Goal: Transaction & Acquisition: Purchase product/service

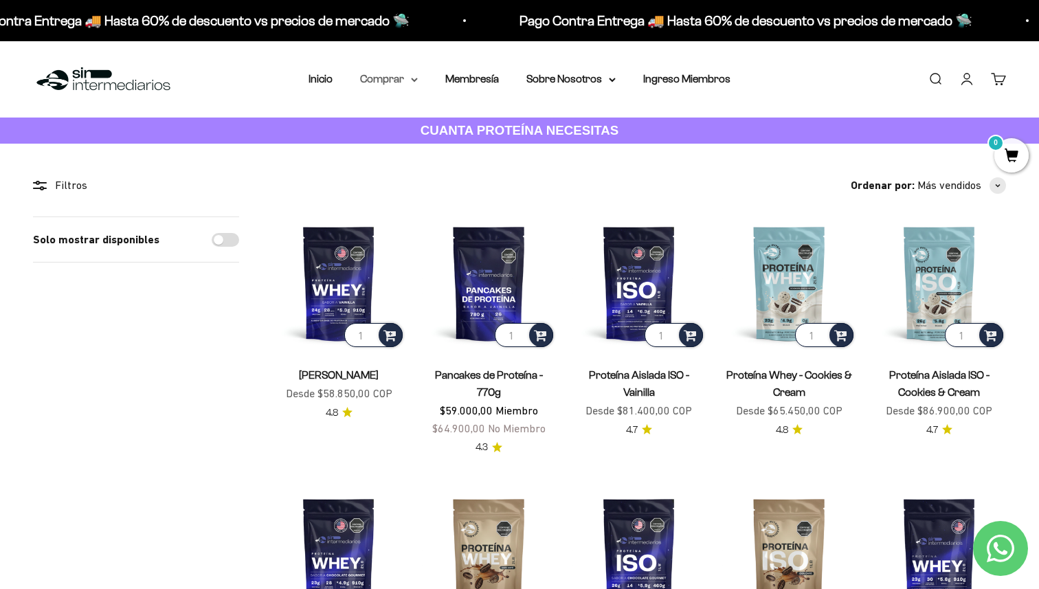
click at [388, 78] on summary "Comprar" at bounding box center [389, 79] width 58 height 18
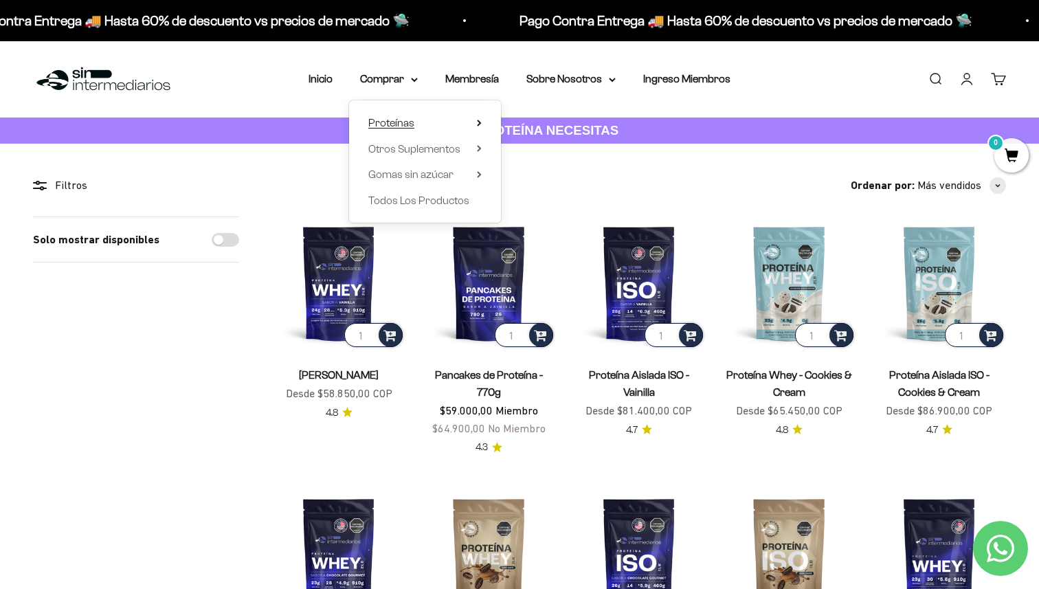
click at [405, 124] on span "Proteínas" at bounding box center [391, 123] width 46 height 12
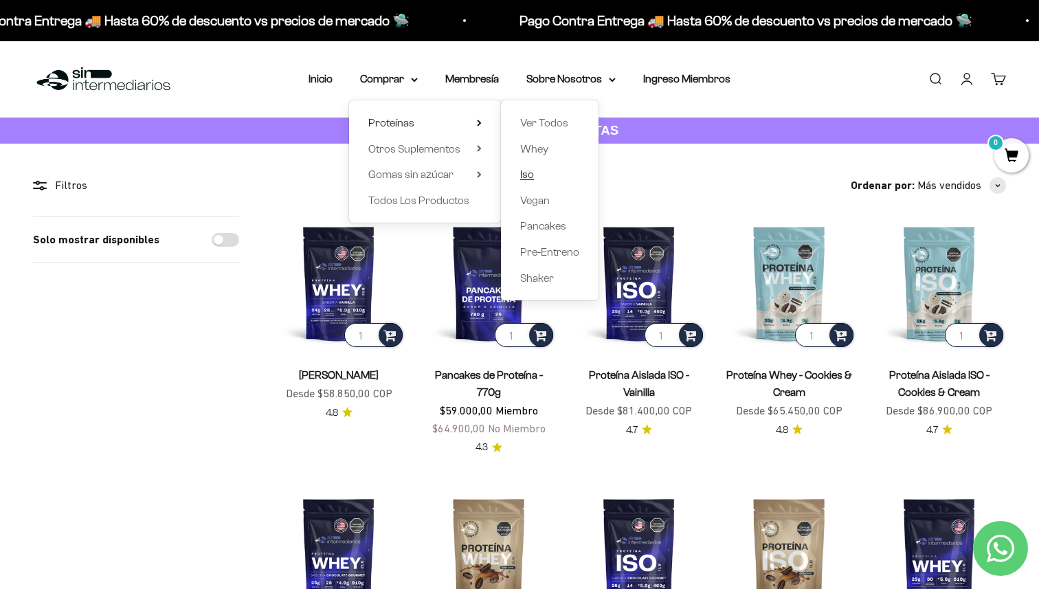
click at [531, 171] on span "Iso" at bounding box center [527, 174] width 14 height 12
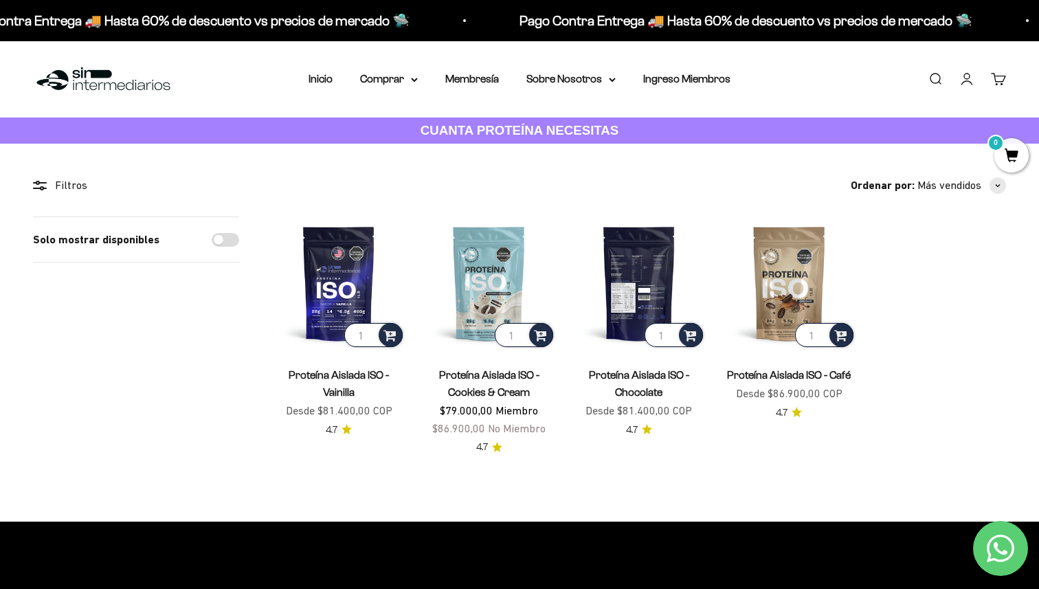
click at [646, 276] on img at bounding box center [638, 282] width 133 height 133
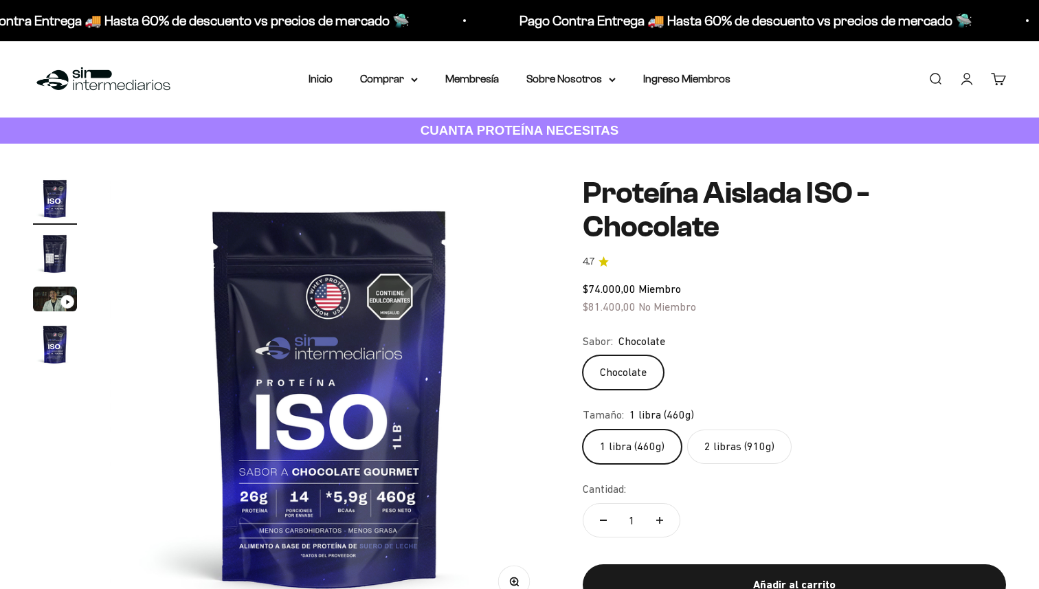
scroll to position [25, 0]
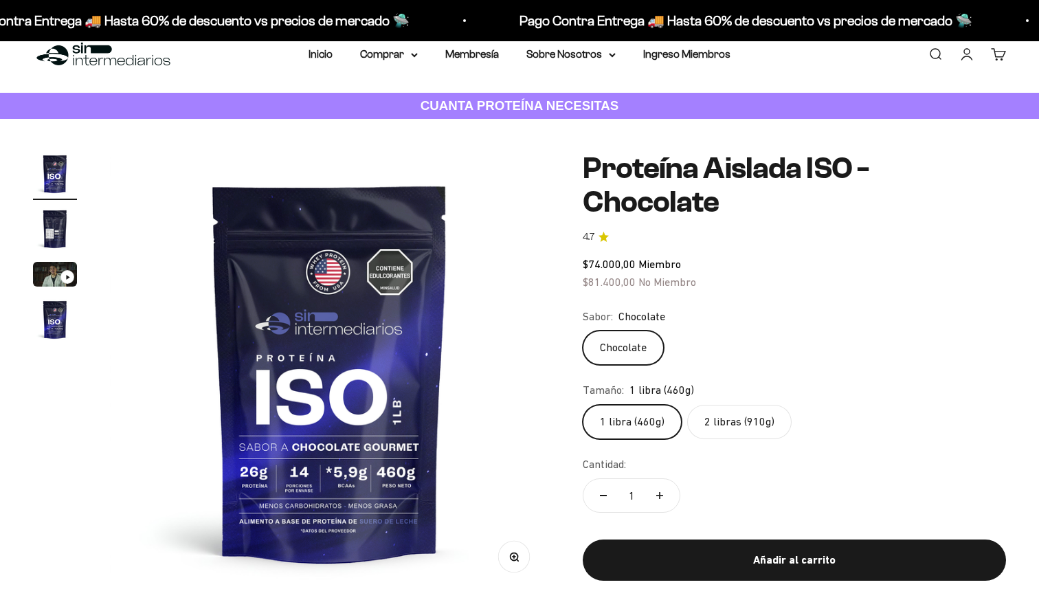
click at [47, 226] on img "Ir al artículo 2" at bounding box center [55, 229] width 44 height 44
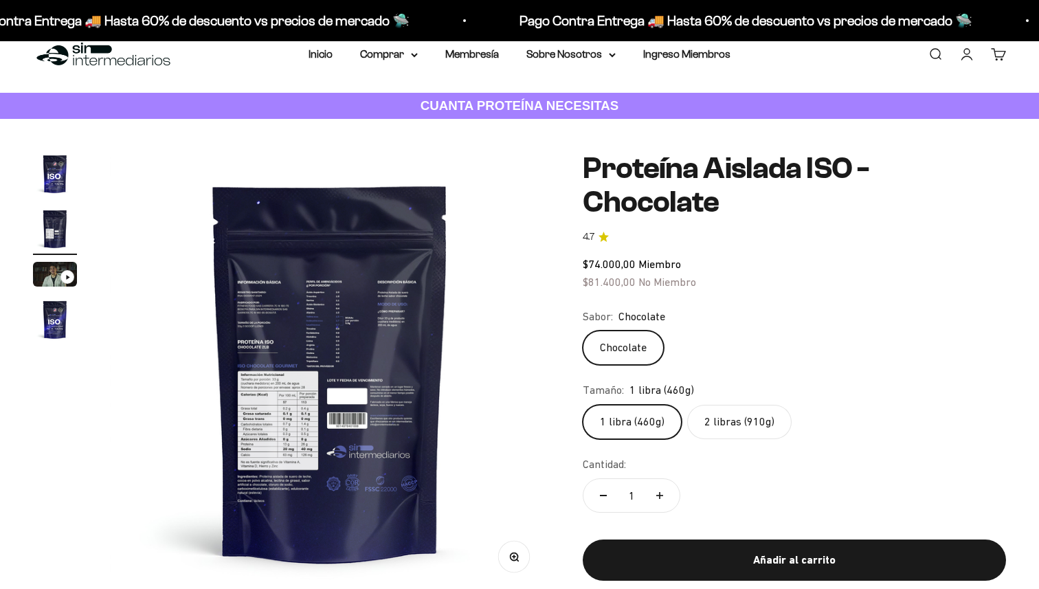
scroll to position [0, 0]
click at [57, 280] on img "Ir al artículo 3" at bounding box center [55, 274] width 44 height 25
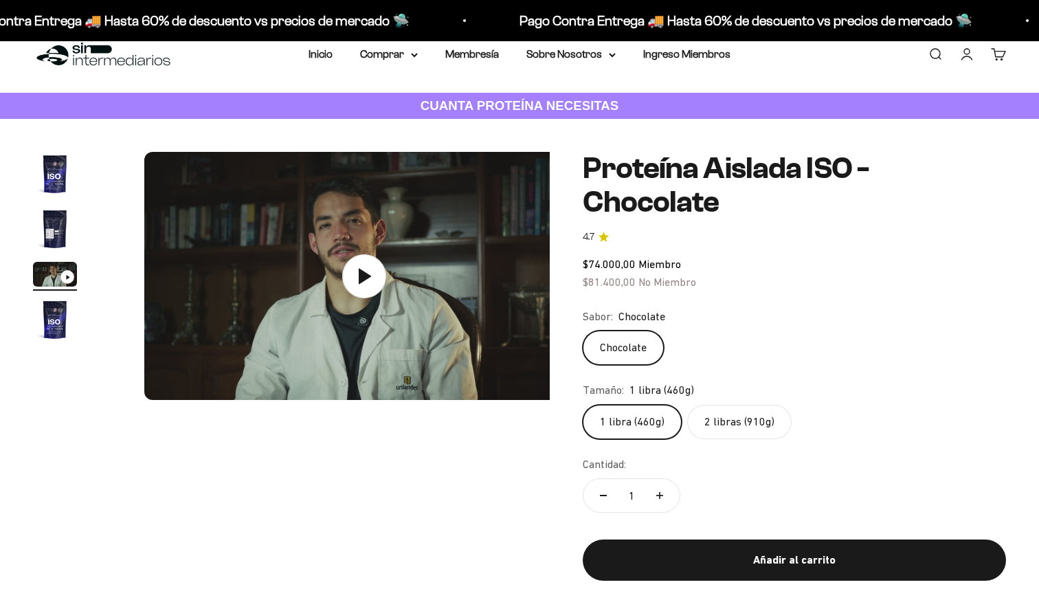
scroll to position [0, 913]
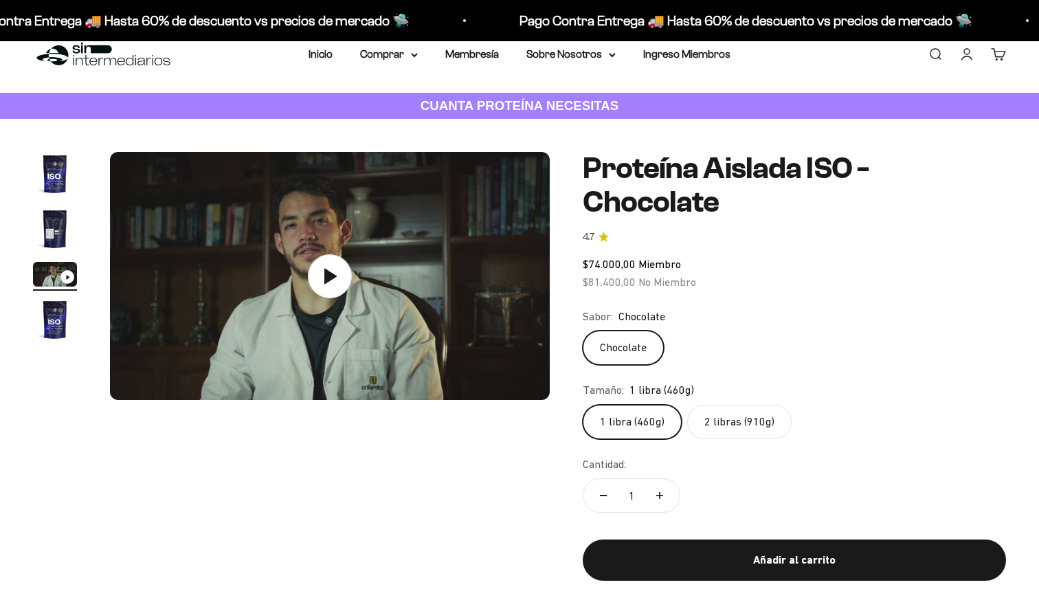
click at [54, 232] on img "Ir al artículo 2" at bounding box center [55, 229] width 44 height 44
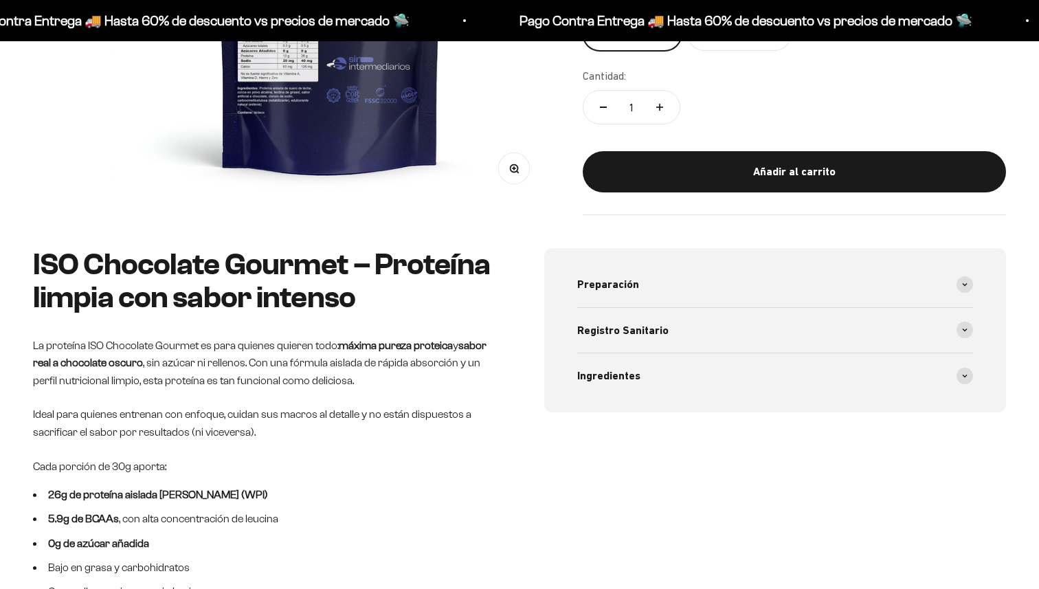
scroll to position [484, 0]
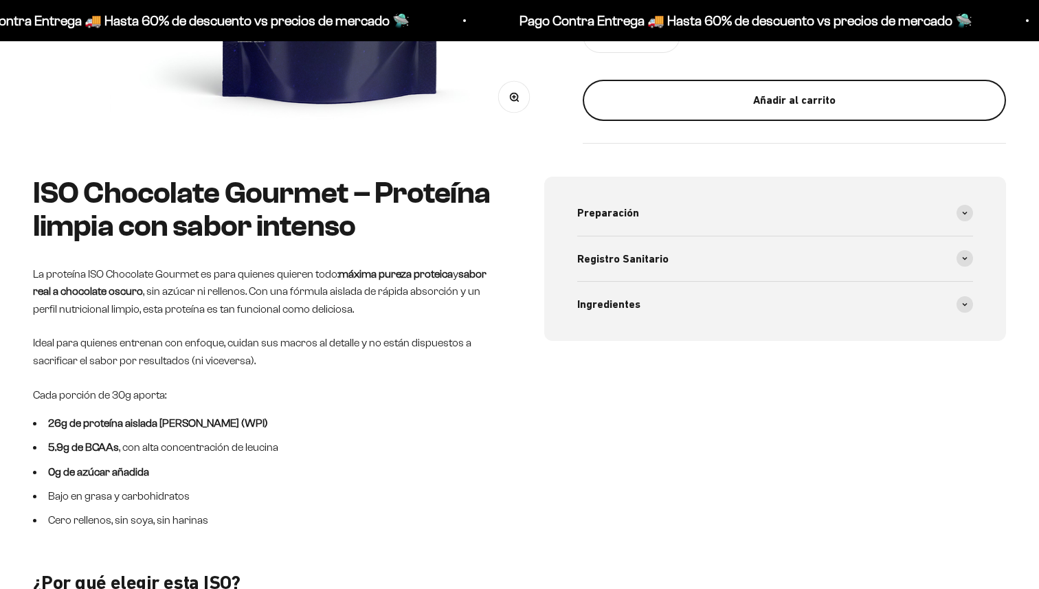
click at [710, 111] on button "Añadir al carrito" at bounding box center [794, 100] width 423 height 41
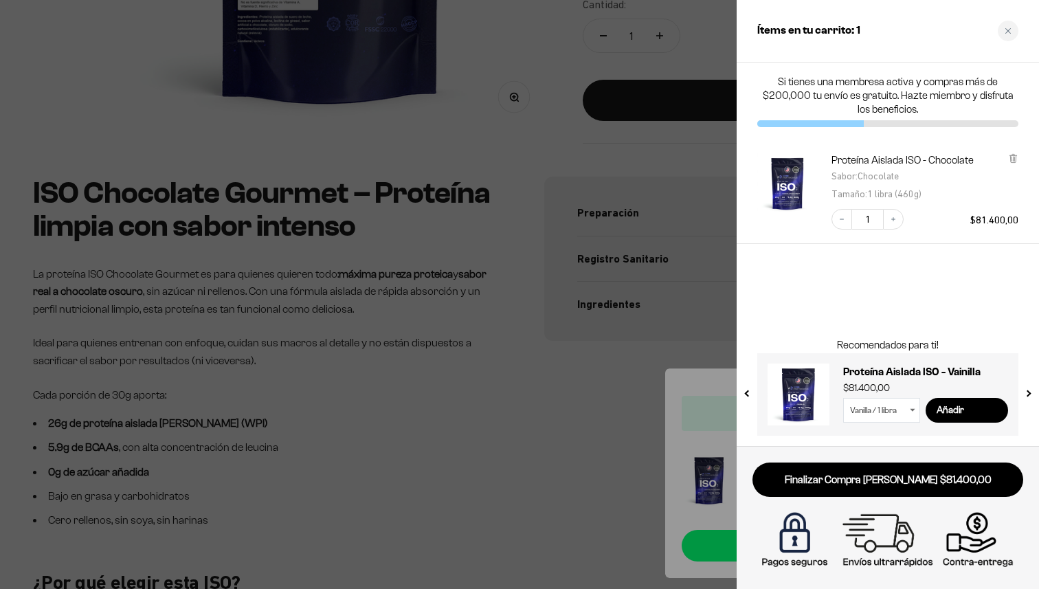
click at [574, 183] on div at bounding box center [519, 294] width 1039 height 589
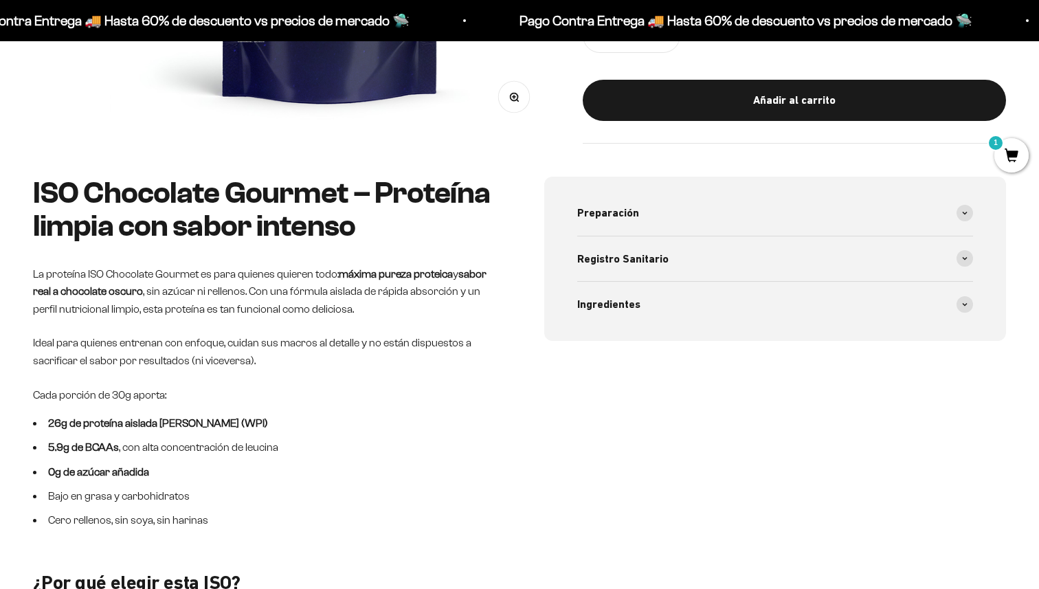
scroll to position [0, 0]
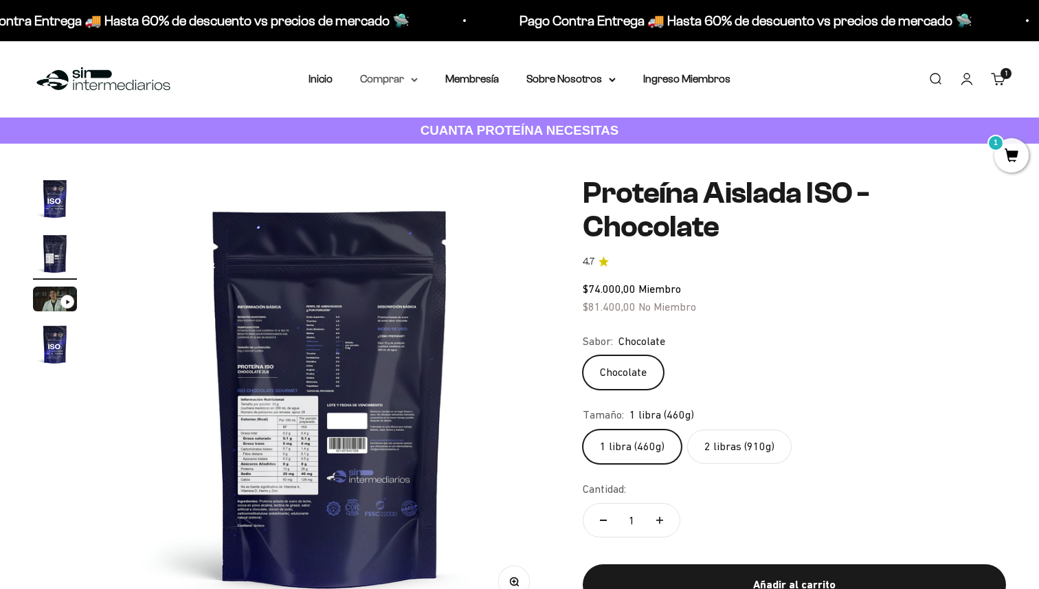
click at [381, 76] on summary "Comprar" at bounding box center [389, 79] width 58 height 18
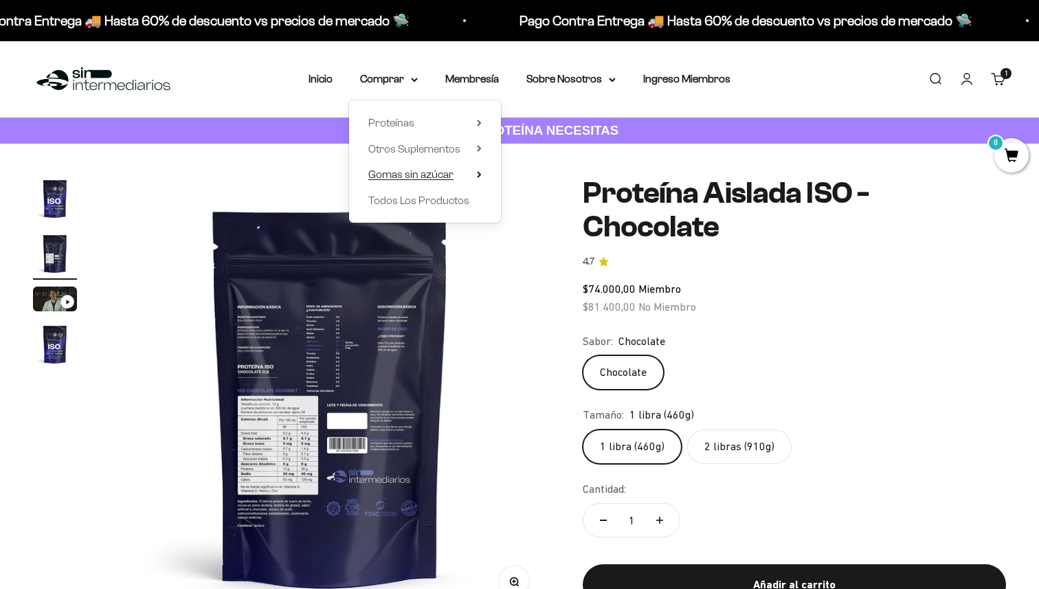
click at [447, 176] on span "Gomas sin azúcar" at bounding box center [410, 174] width 85 height 12
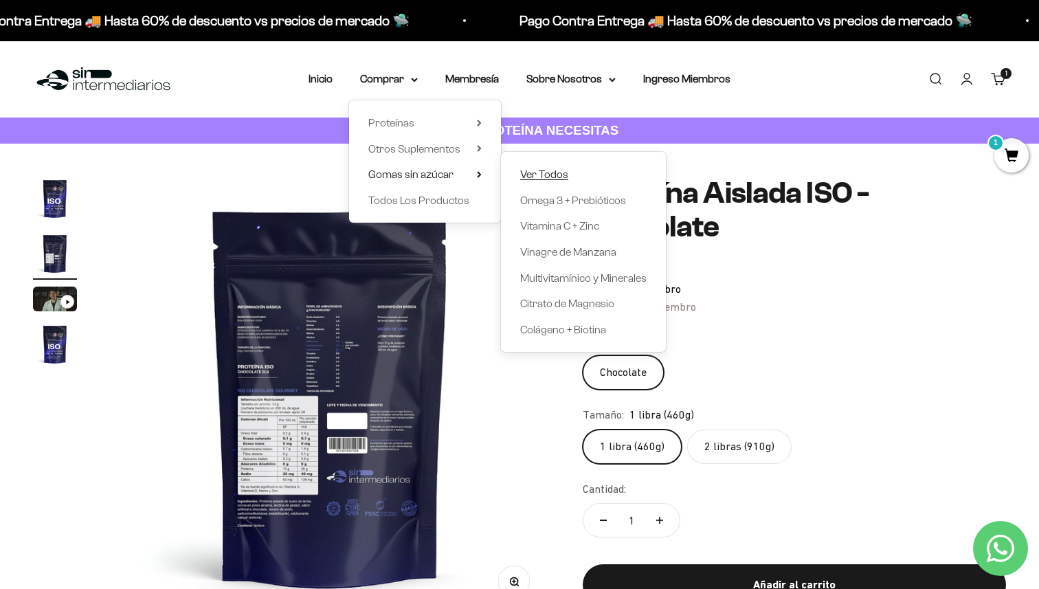
click at [524, 169] on span "Ver Todos" at bounding box center [544, 174] width 48 height 12
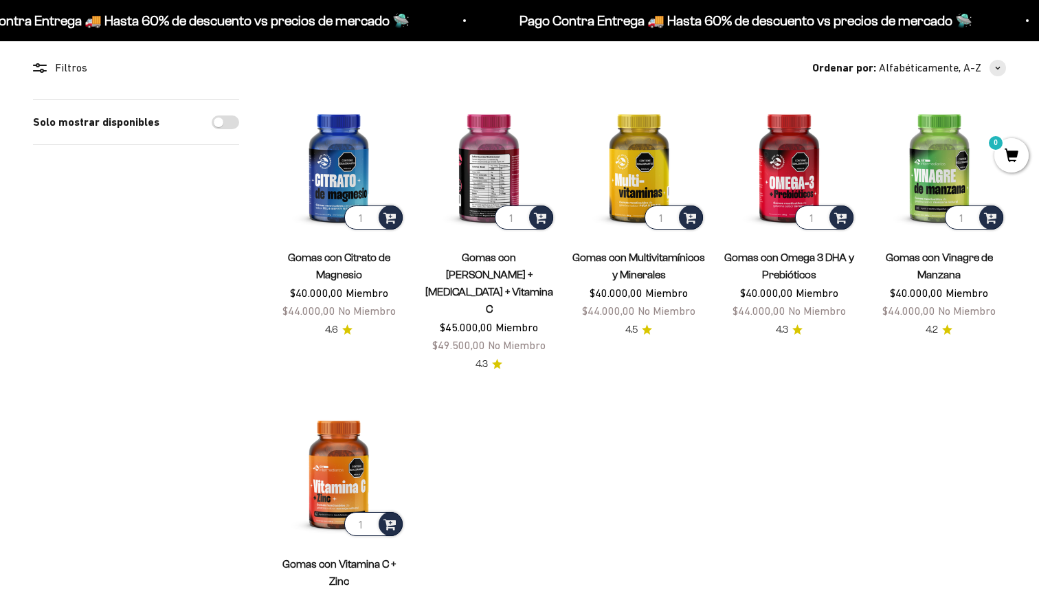
scroll to position [122, 0]
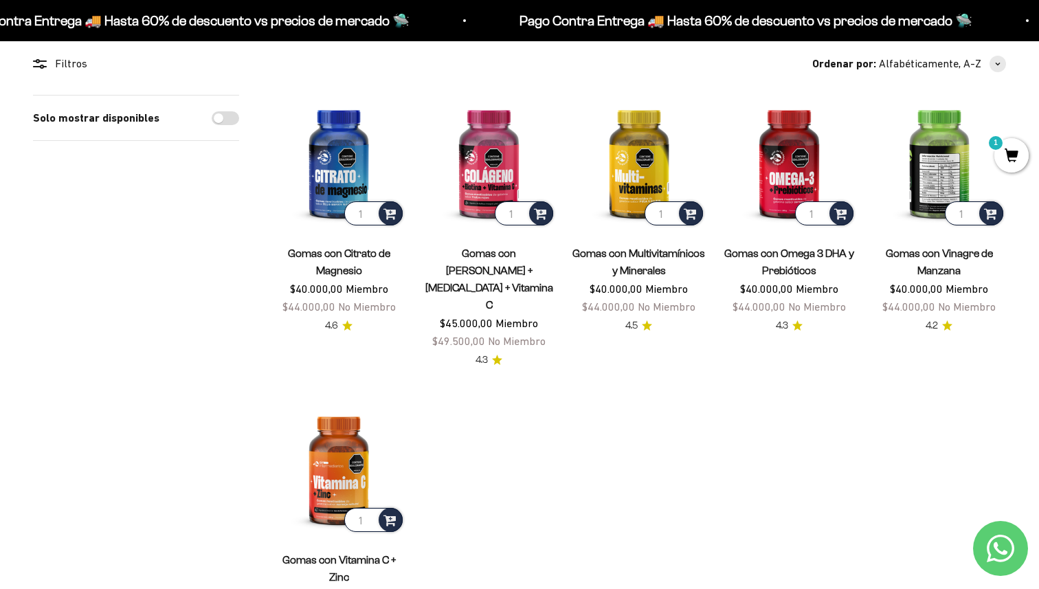
click at [930, 177] on img at bounding box center [939, 161] width 133 height 133
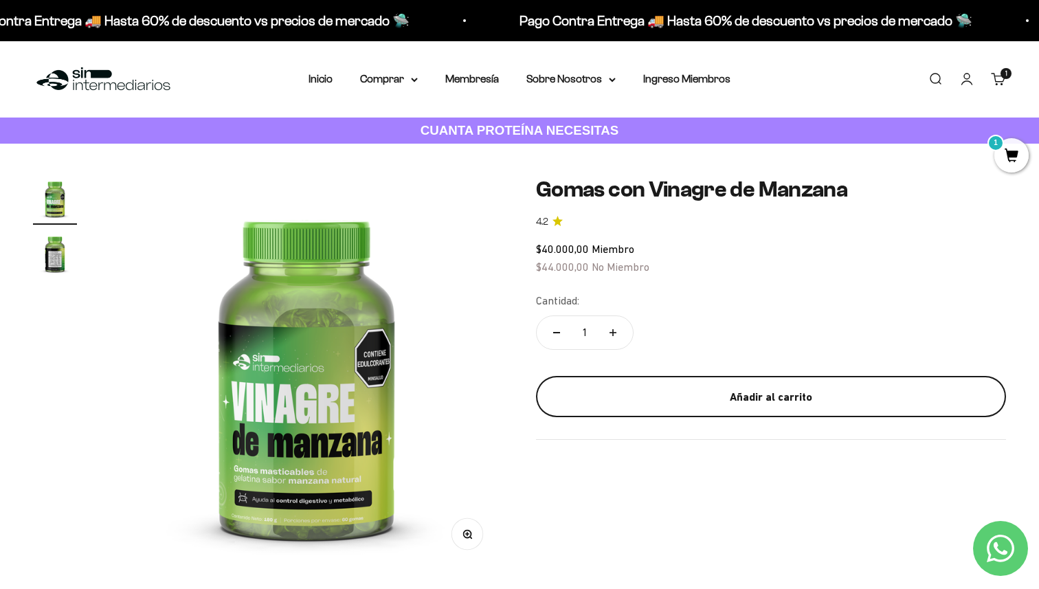
click at [710, 378] on button "Añadir al carrito" at bounding box center [771, 396] width 470 height 41
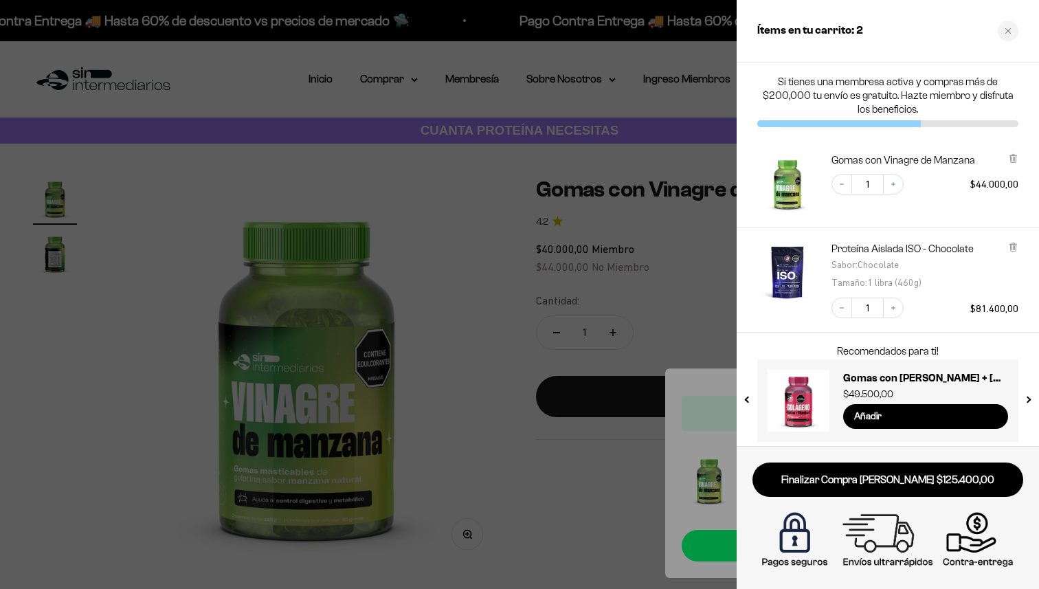
scroll to position [6, 0]
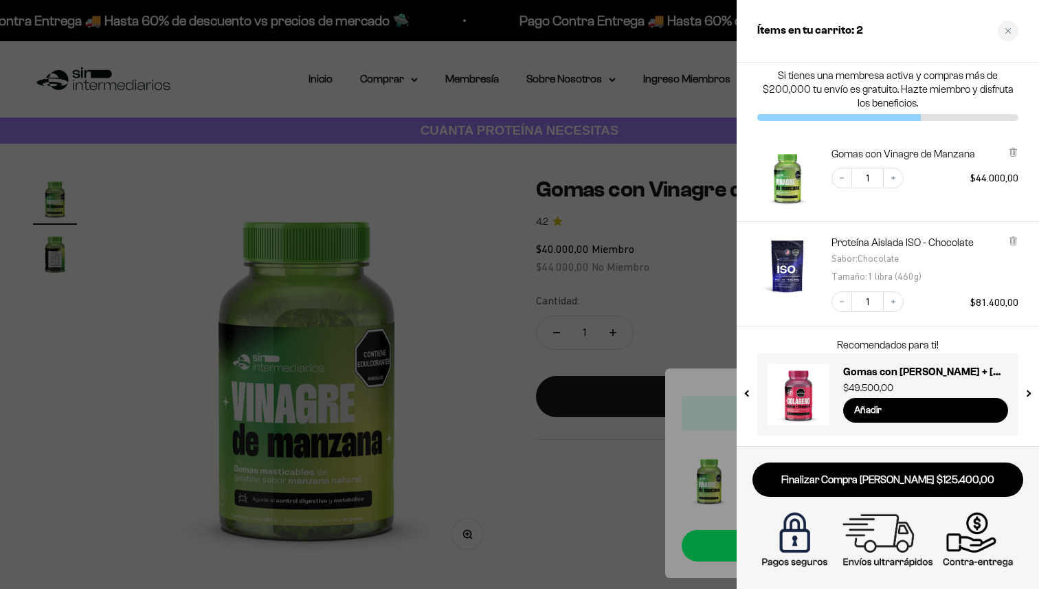
click at [439, 333] on div at bounding box center [519, 294] width 1039 height 589
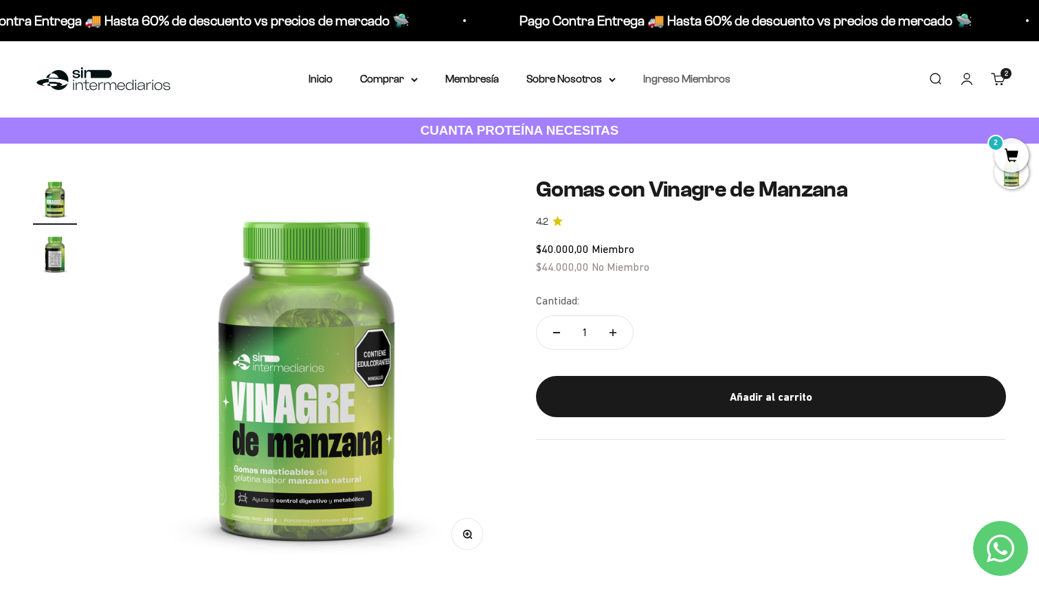
click at [678, 80] on link "Ingreso Miembros" at bounding box center [686, 79] width 87 height 12
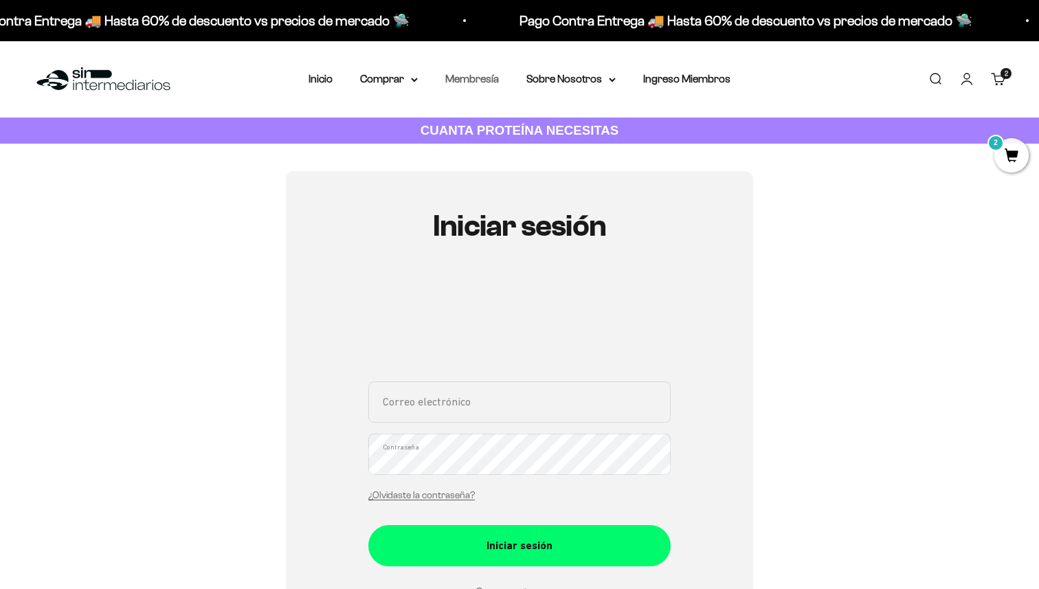
click at [472, 73] on link "Membresía" at bounding box center [472, 79] width 54 height 12
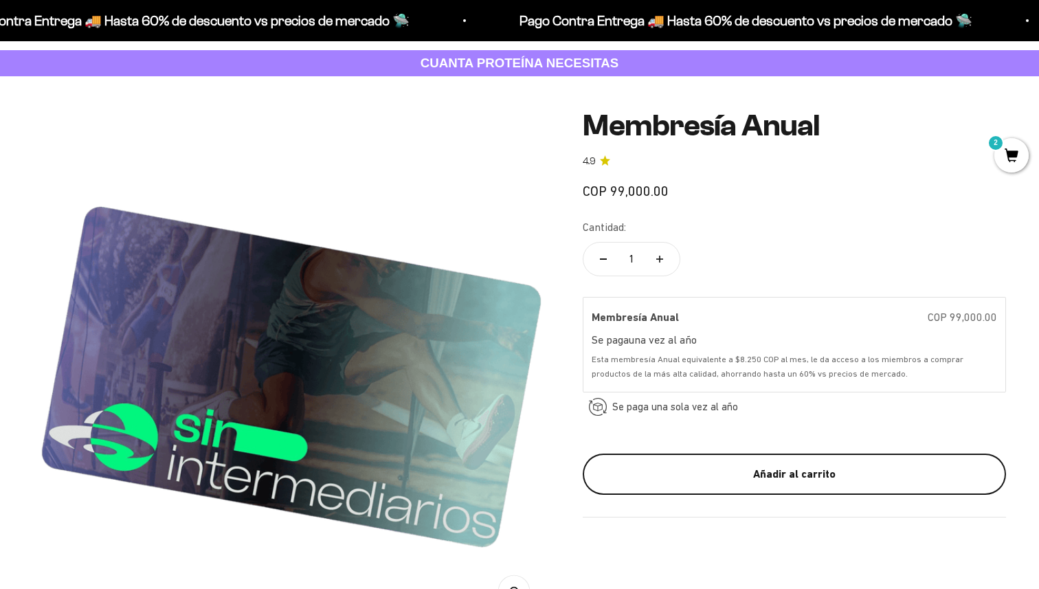
click at [735, 479] on div "Añadir al carrito" at bounding box center [794, 474] width 368 height 18
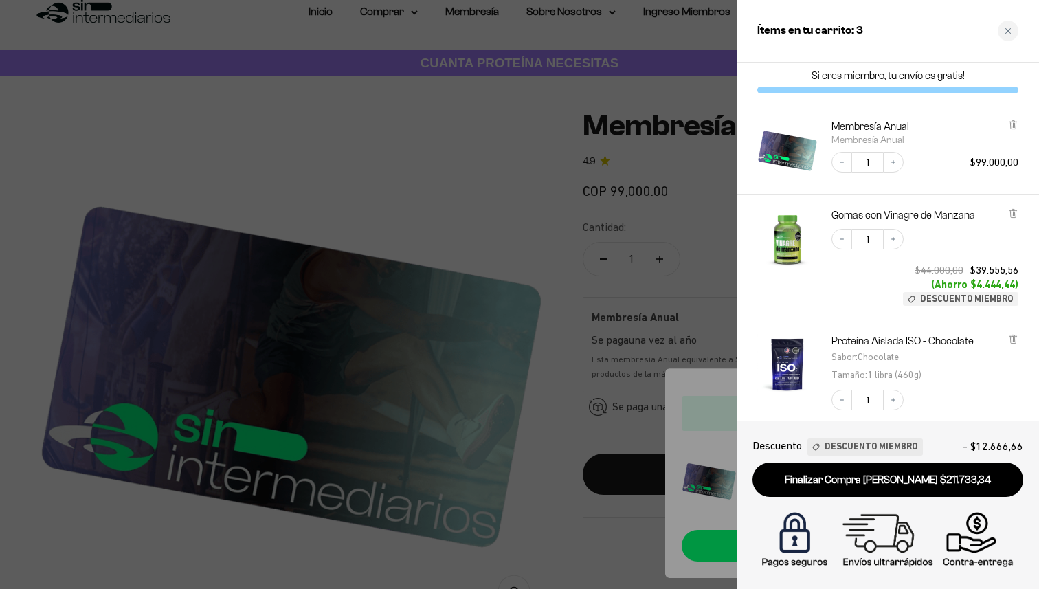
click at [489, 204] on div at bounding box center [519, 294] width 1039 height 589
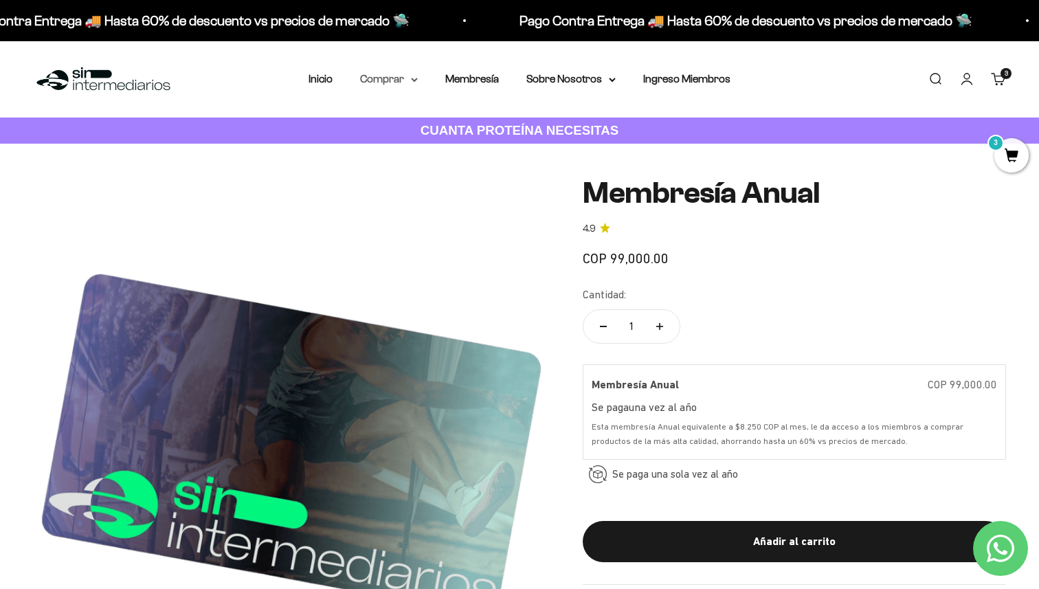
click at [395, 74] on summary "Comprar" at bounding box center [389, 79] width 58 height 18
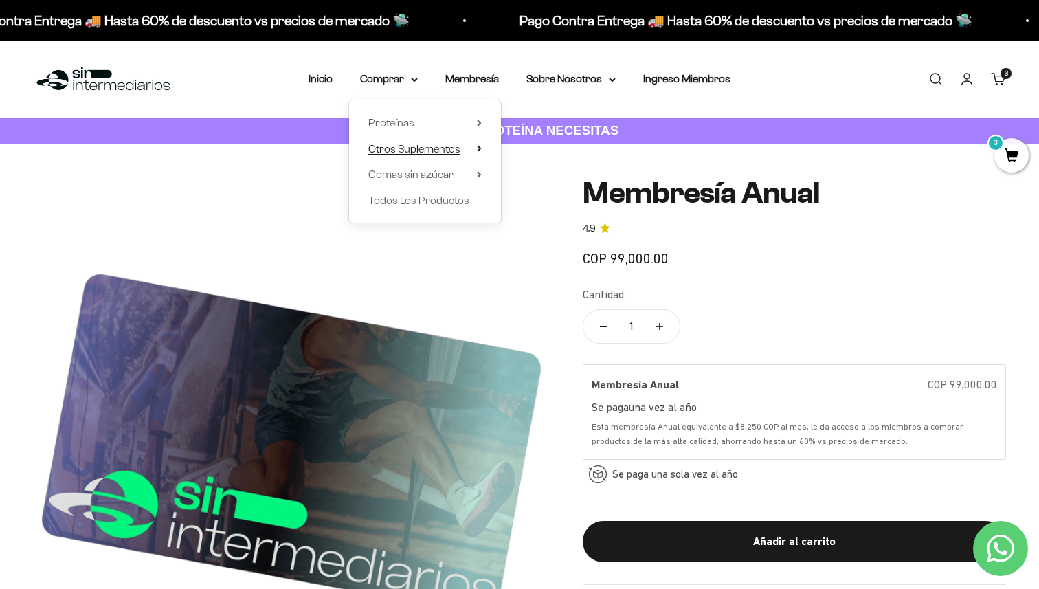
click at [434, 149] on span "Otros Suplementos" at bounding box center [414, 149] width 92 height 12
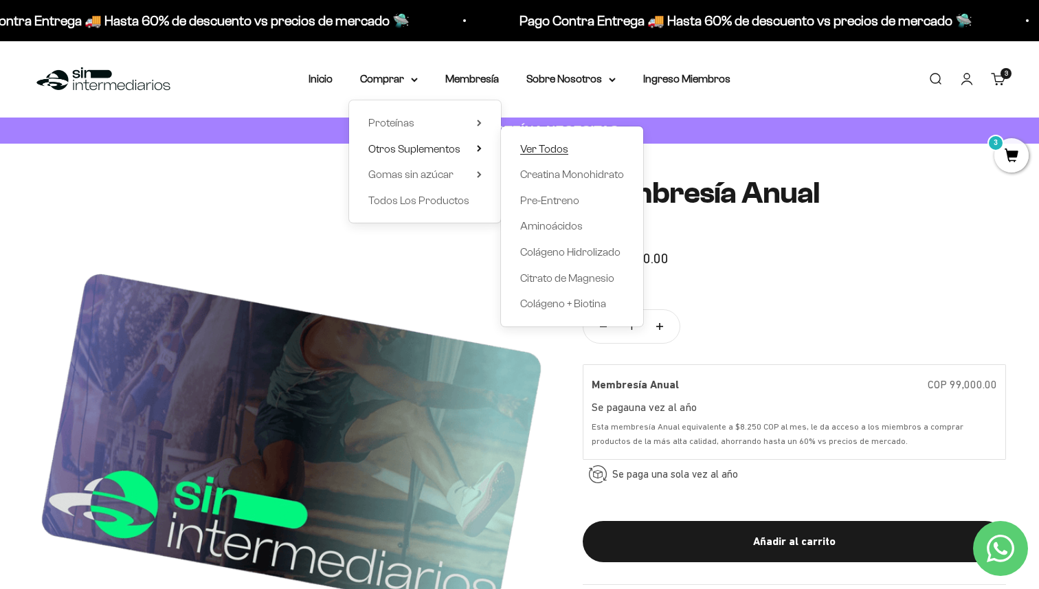
click at [533, 148] on span "Ver Todos" at bounding box center [544, 149] width 48 height 12
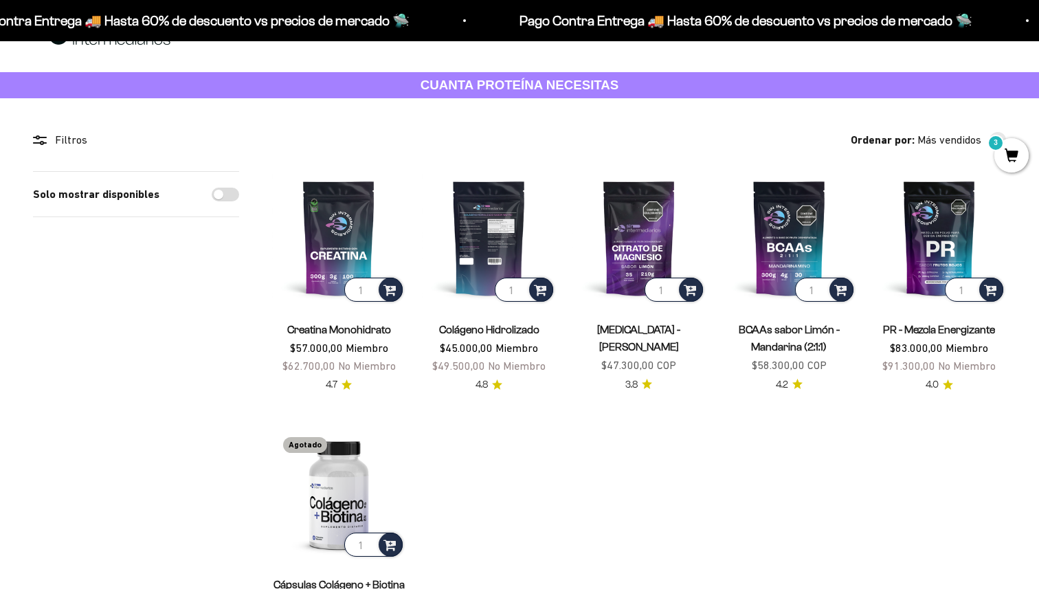
scroll to position [67, 0]
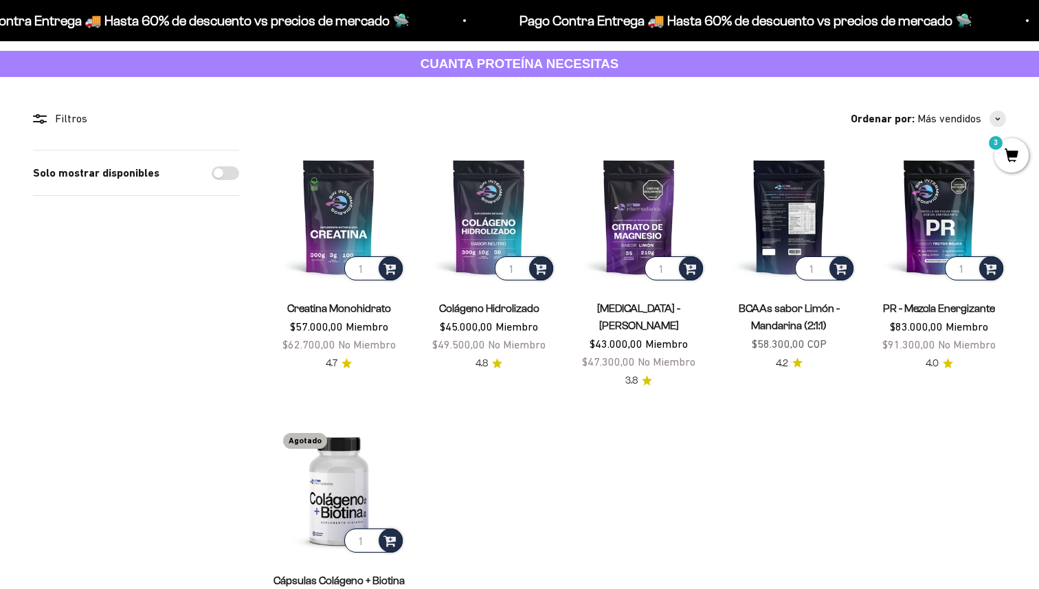
click at [767, 216] on img at bounding box center [788, 216] width 133 height 133
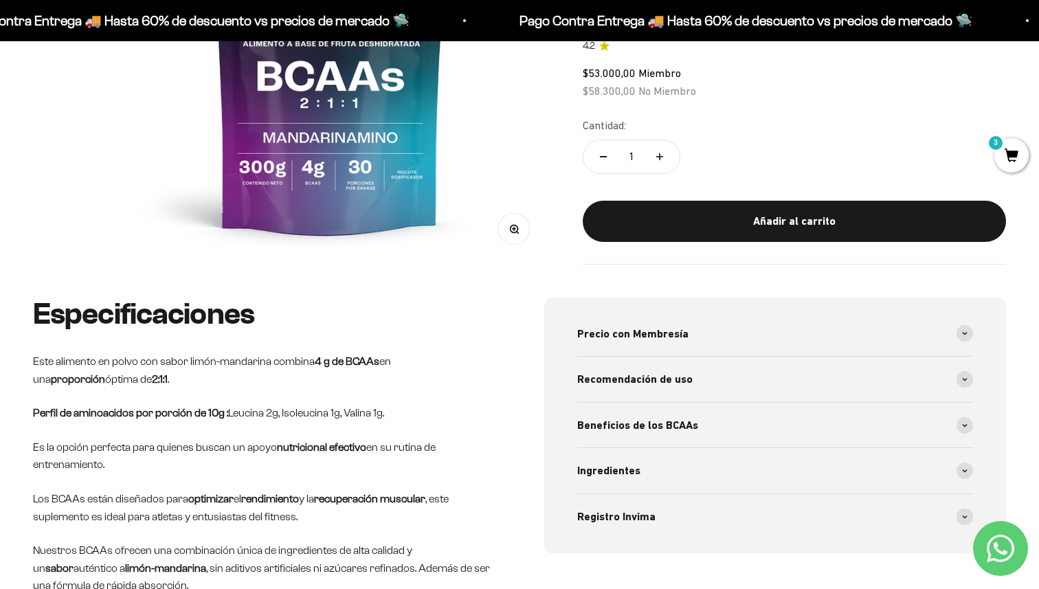
scroll to position [362, 0]
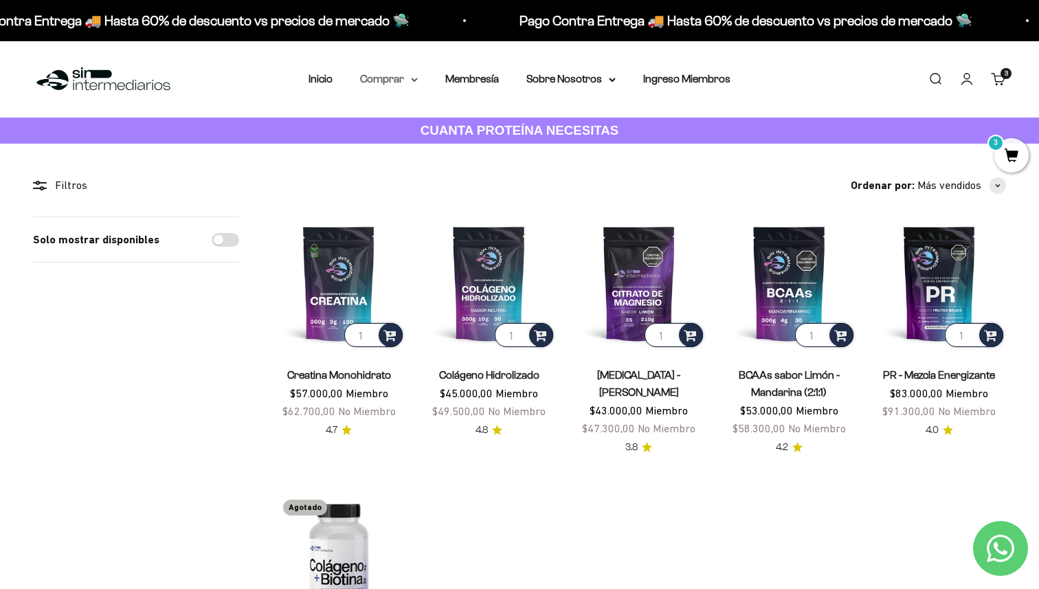
click at [403, 80] on summary "Comprar" at bounding box center [389, 79] width 58 height 18
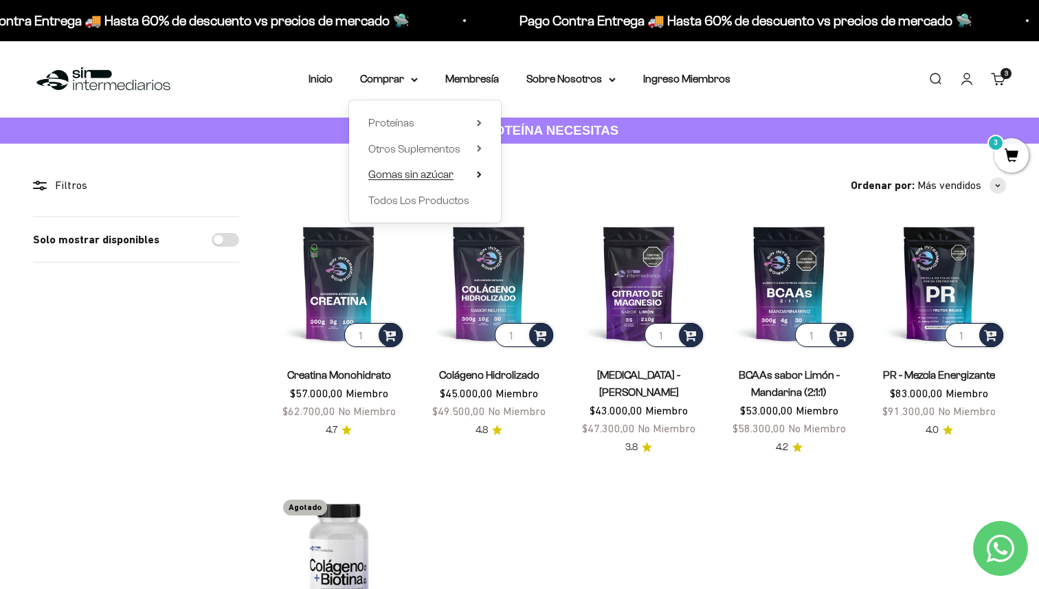
click at [433, 175] on span "Gomas sin azúcar" at bounding box center [410, 174] width 85 height 12
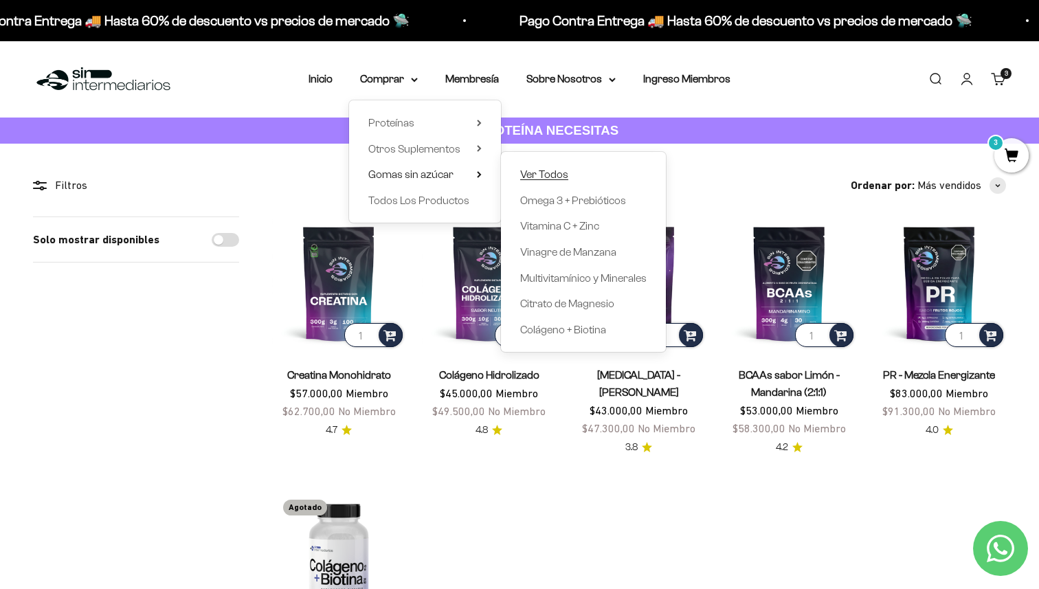
click at [526, 172] on span "Ver Todos" at bounding box center [544, 174] width 48 height 12
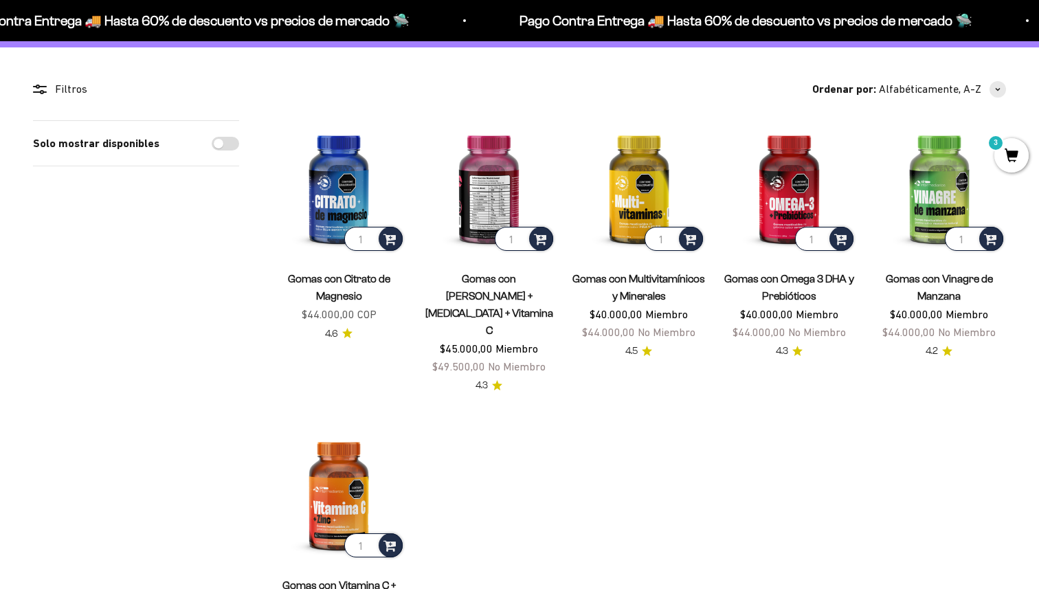
scroll to position [100, 0]
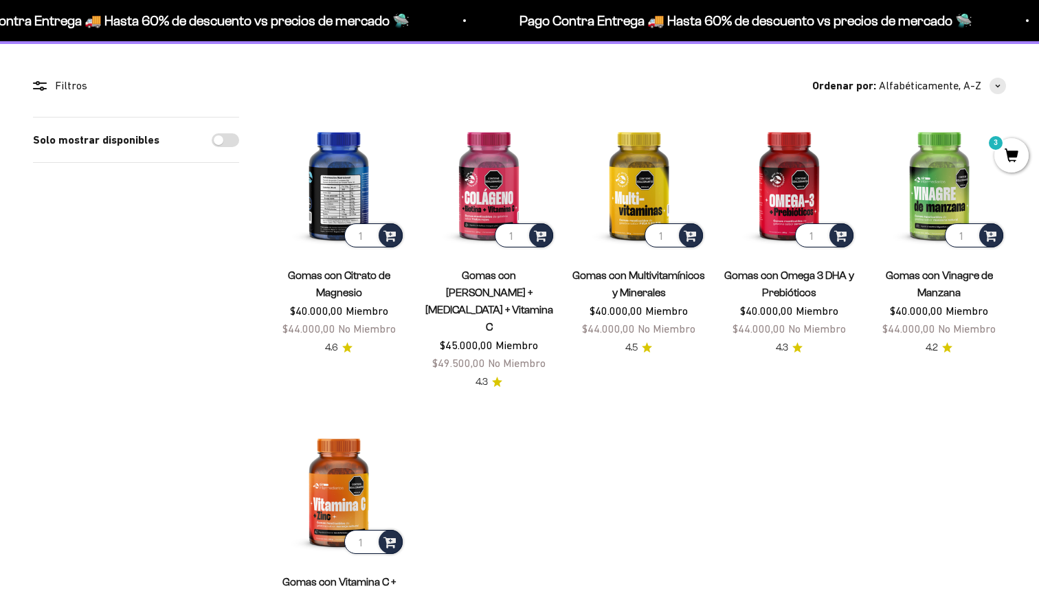
click at [350, 179] on img at bounding box center [338, 183] width 133 height 133
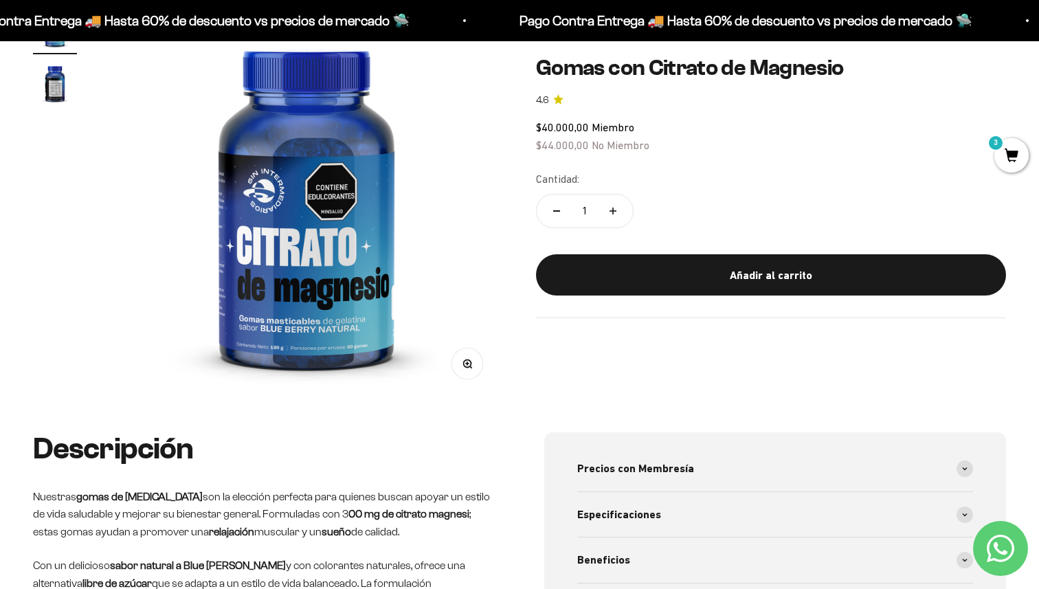
scroll to position [71, 0]
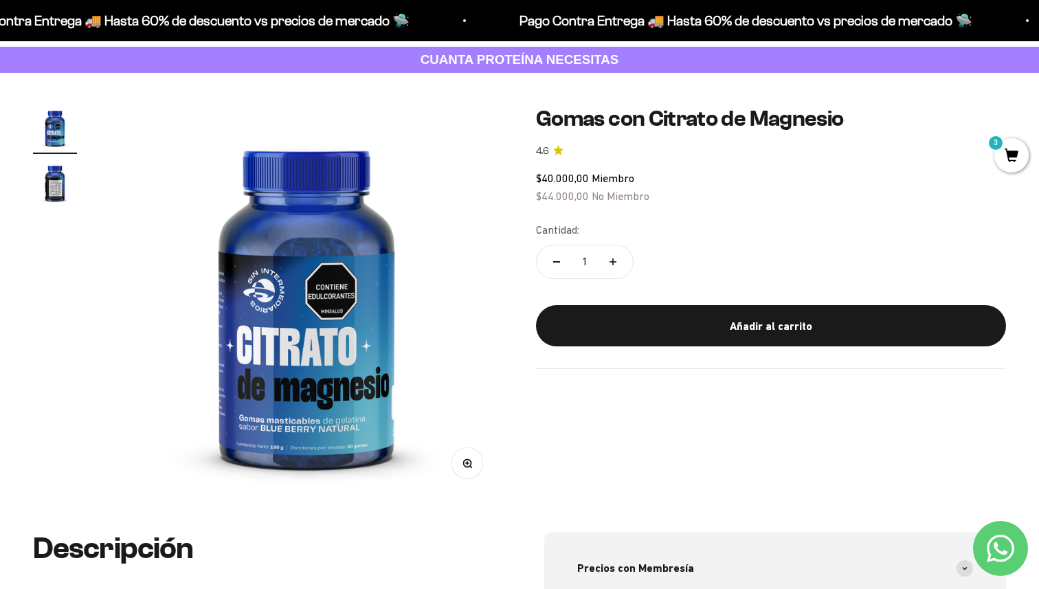
click at [43, 178] on img "Ir al artículo 2" at bounding box center [55, 183] width 44 height 44
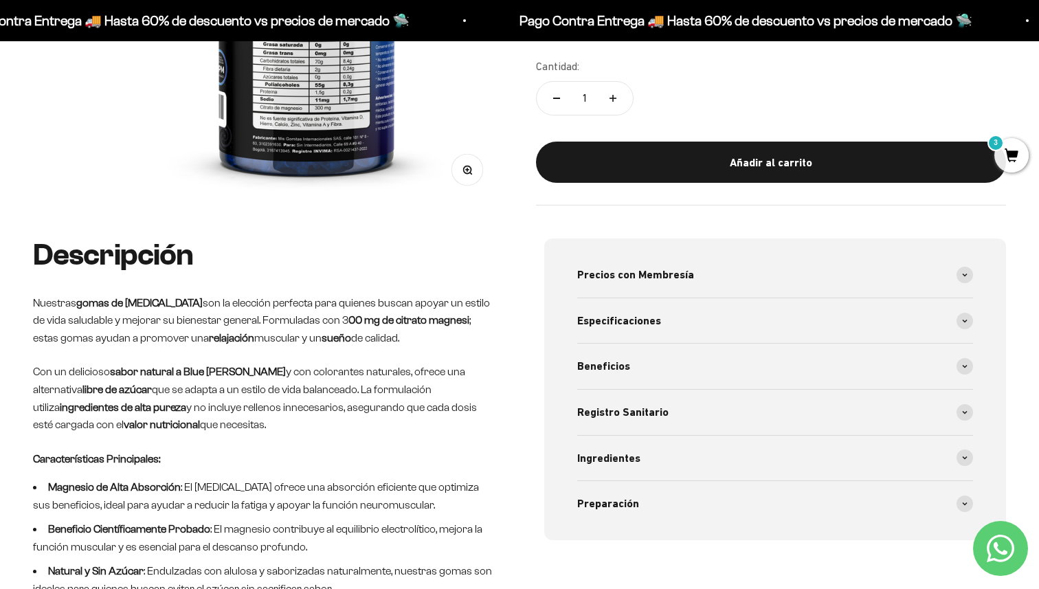
scroll to position [397, 0]
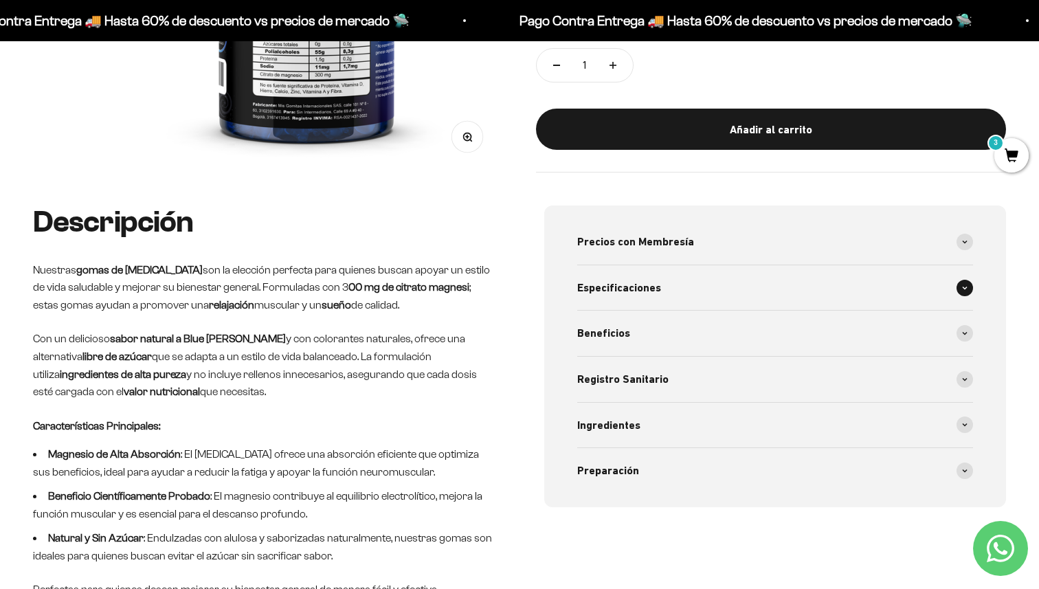
click at [670, 293] on div "Especificaciones" at bounding box center [775, 287] width 396 height 45
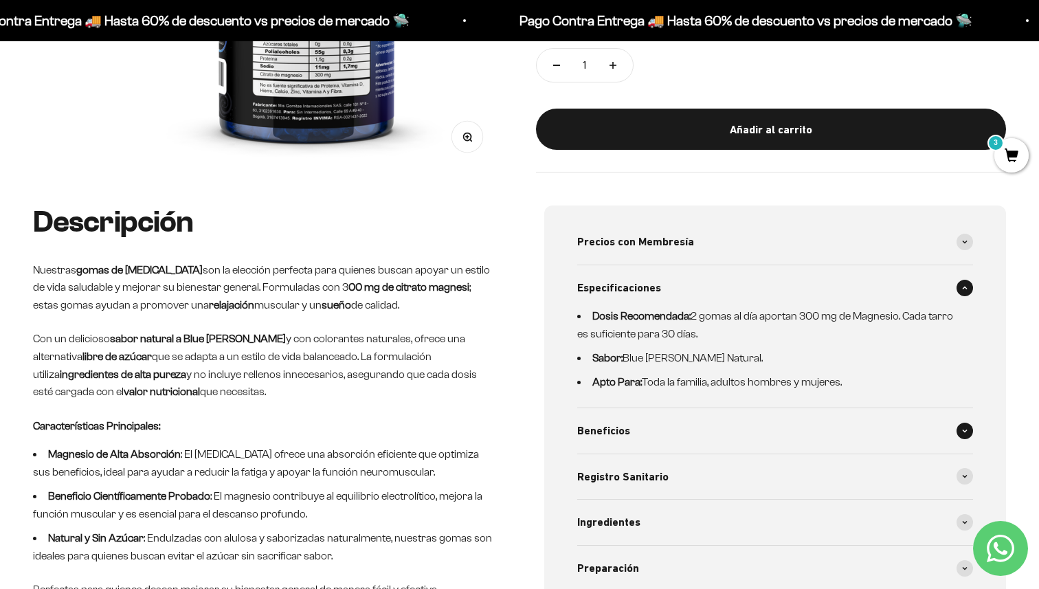
click at [628, 434] on div "Beneficios" at bounding box center [775, 430] width 396 height 45
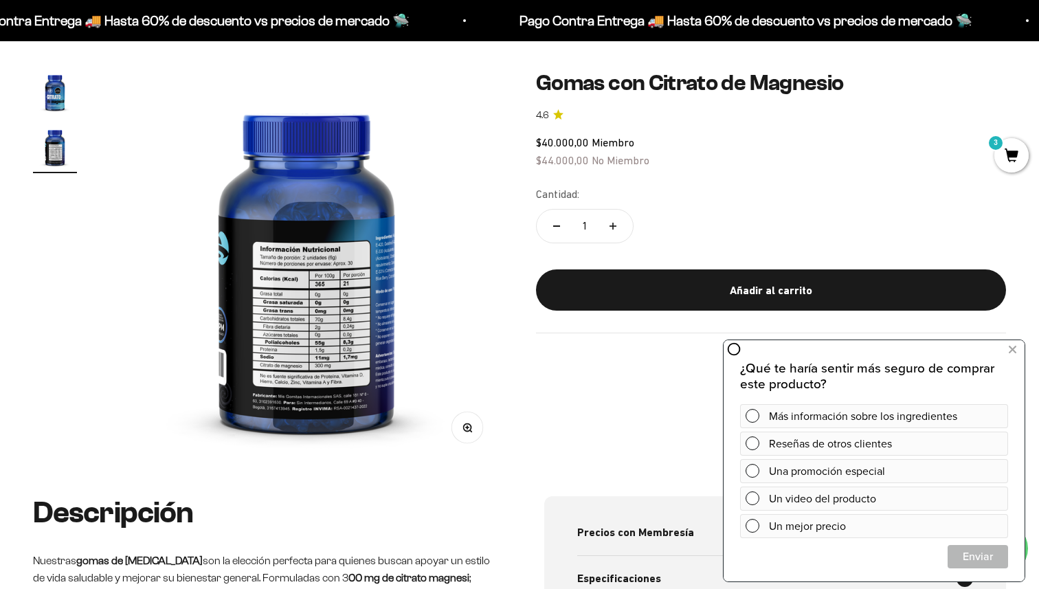
scroll to position [108, 0]
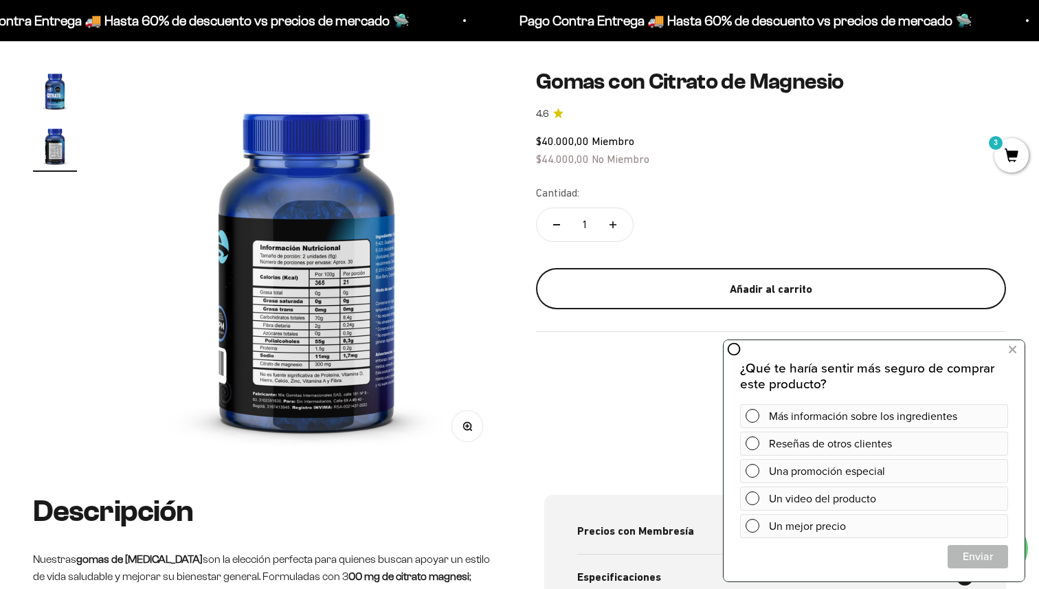
click at [627, 298] on button "Añadir al carrito" at bounding box center [771, 288] width 470 height 41
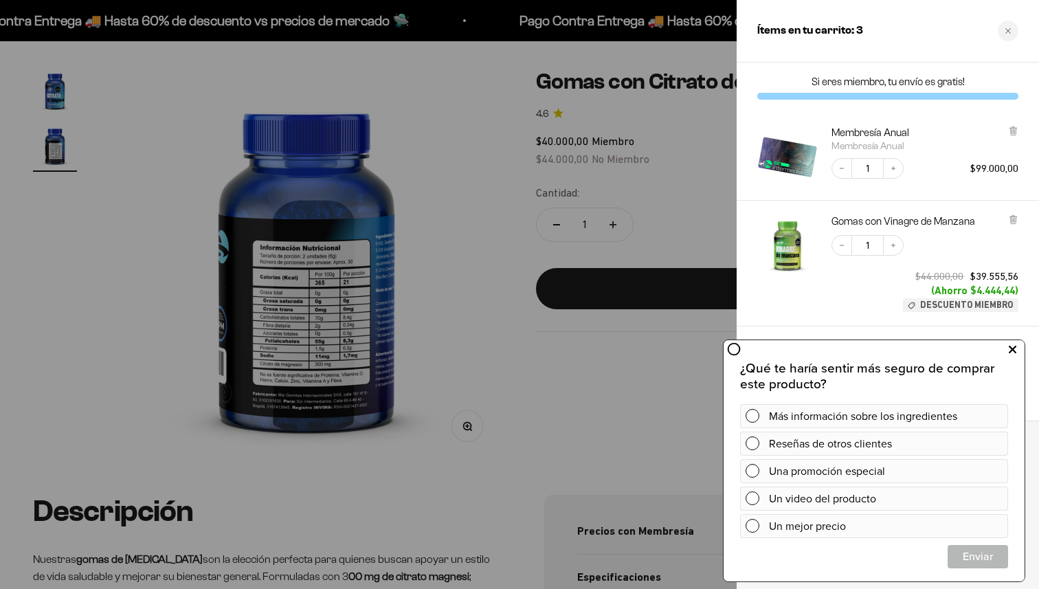
click at [1015, 344] on icon at bounding box center [1013, 350] width 8 height 18
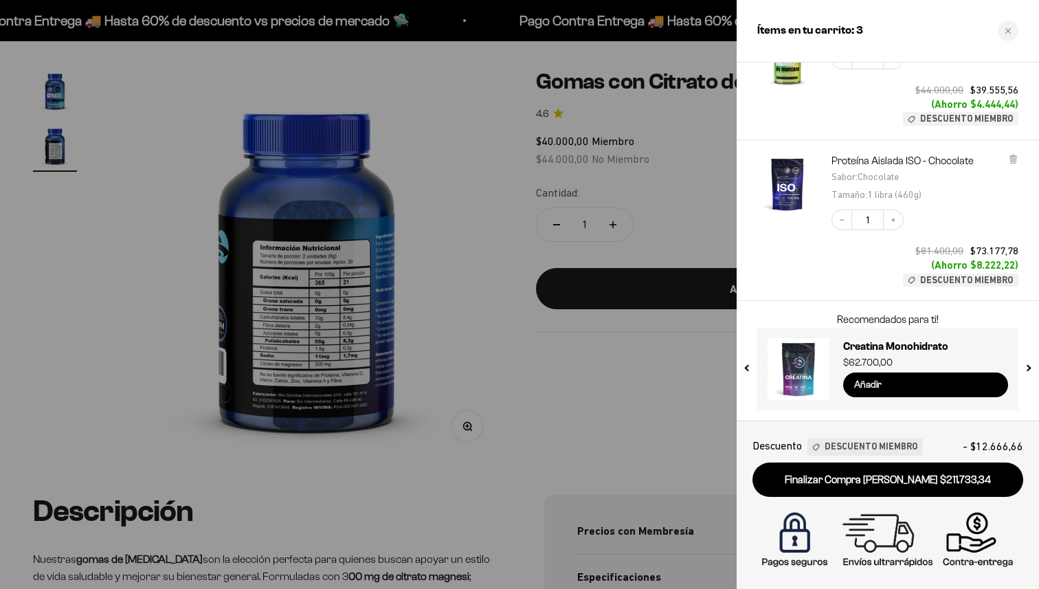
scroll to position [312, 0]
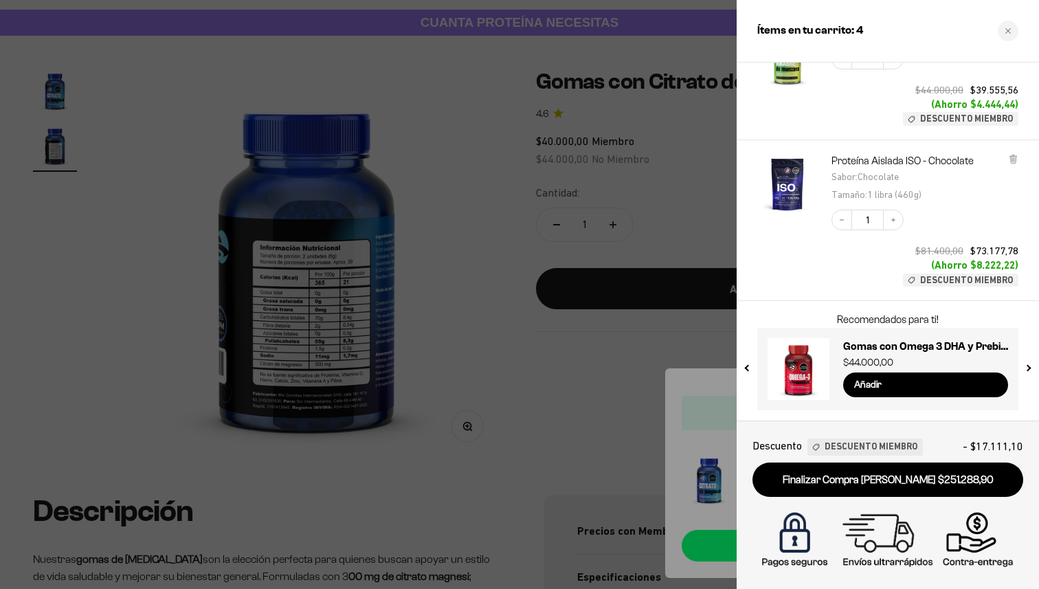
click at [539, 357] on div at bounding box center [519, 294] width 1039 height 589
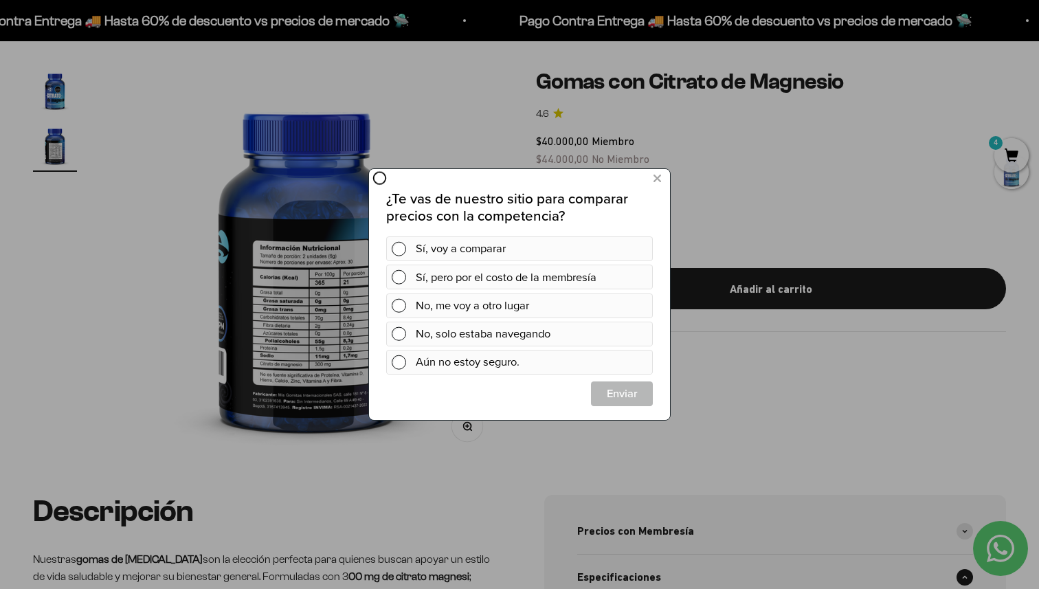
scroll to position [0, 0]
click at [653, 183] on icon at bounding box center [657, 179] width 8 height 19
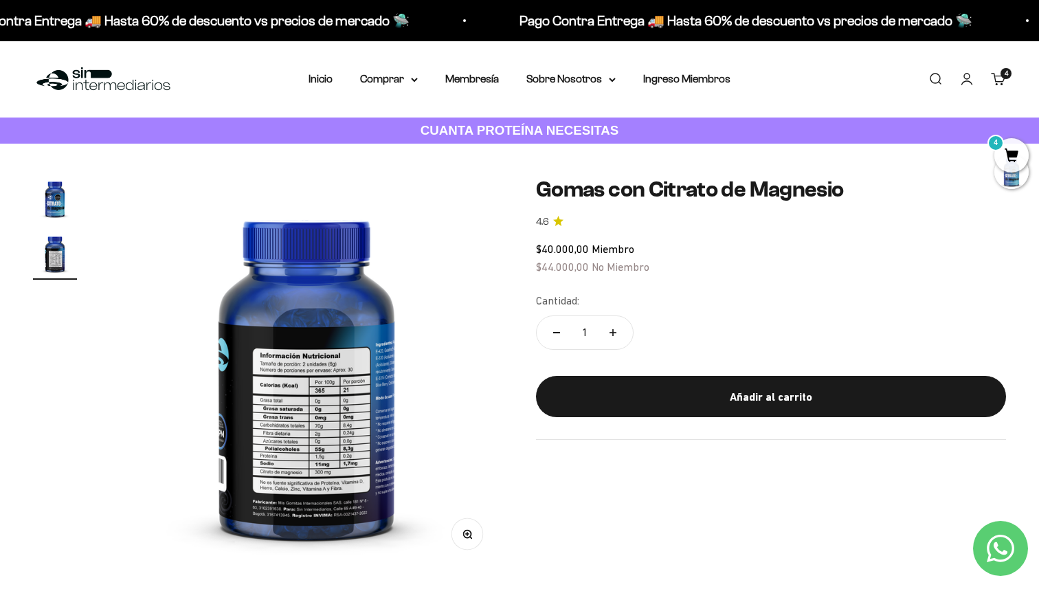
click at [1005, 158] on span "4" at bounding box center [1011, 155] width 34 height 34
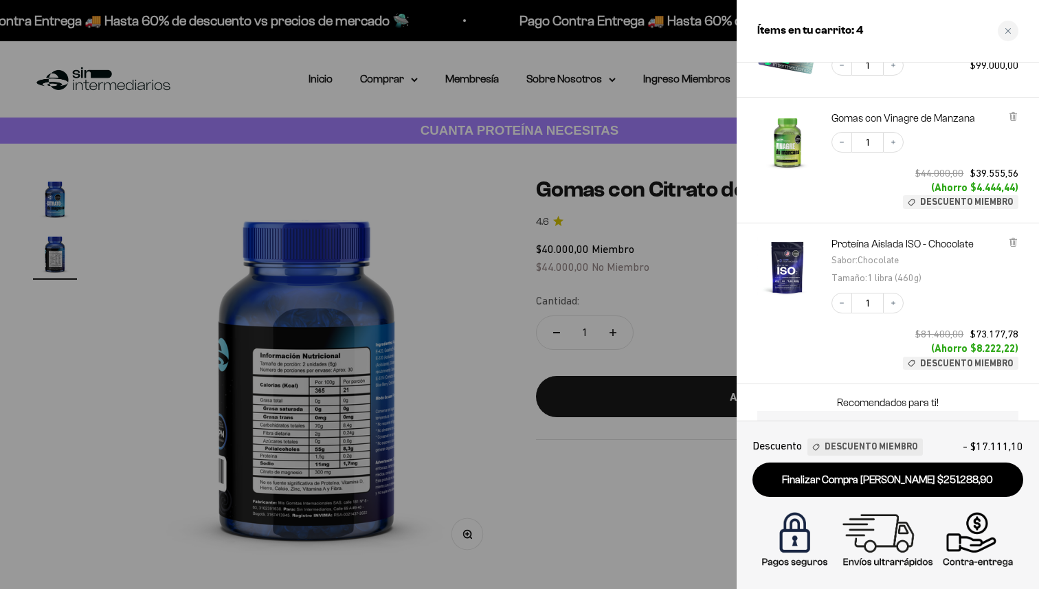
scroll to position [229, 0]
